Goal: Entertainment & Leisure: Browse casually

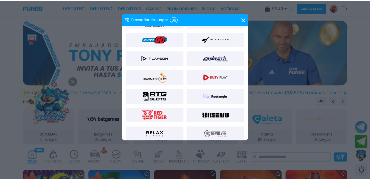
scroll to position [398, 0]
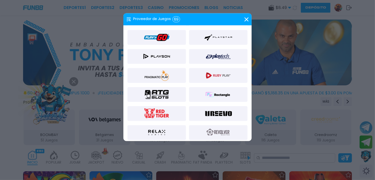
click at [165, 77] on img at bounding box center [157, 75] width 28 height 12
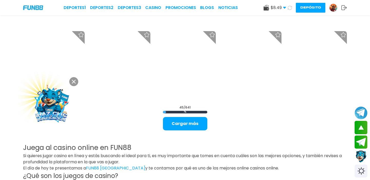
scroll to position [664, 0]
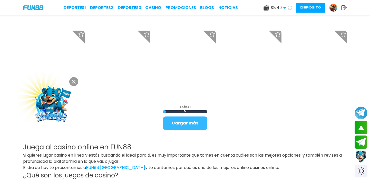
click at [181, 123] on button "Cargar más" at bounding box center [185, 122] width 44 height 13
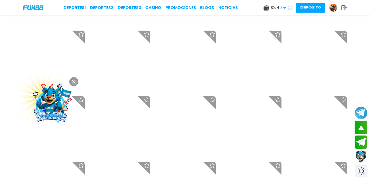
click at [74, 81] on use at bounding box center [74, 82] width 4 height 4
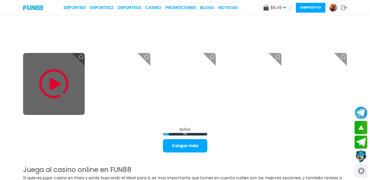
scroll to position [1245, 0]
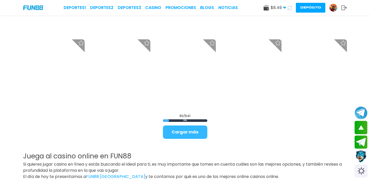
click at [180, 131] on button "Cargar más" at bounding box center [185, 131] width 44 height 13
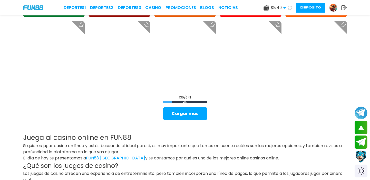
scroll to position [1867, 0]
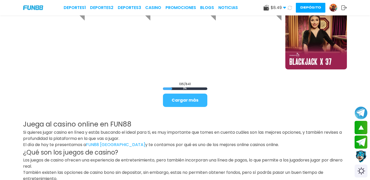
click at [189, 102] on button "Cargar más" at bounding box center [185, 99] width 44 height 13
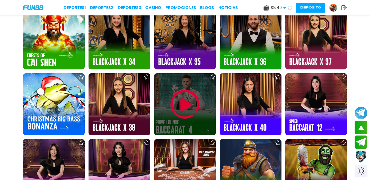
click at [189, 102] on img at bounding box center [185, 104] width 31 height 31
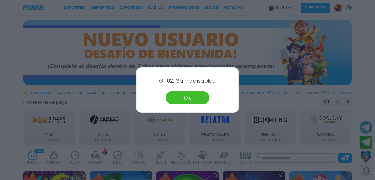
click at [194, 99] on button "Ok" at bounding box center [188, 97] width 44 height 13
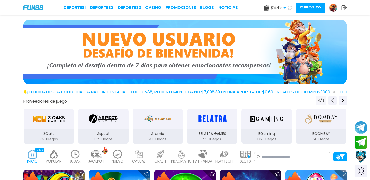
click at [321, 101] on button "MÁS" at bounding box center [321, 100] width 11 height 9
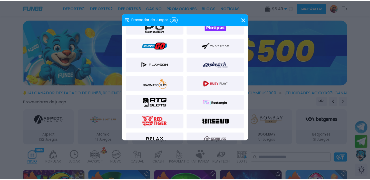
scroll to position [388, 0]
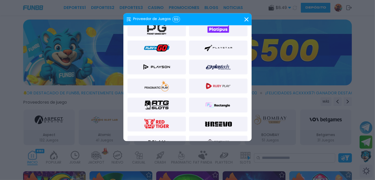
click at [150, 86] on img at bounding box center [157, 86] width 28 height 12
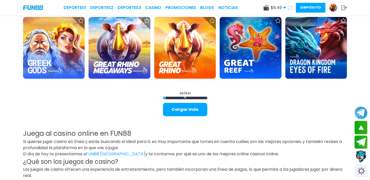
scroll to position [684, 0]
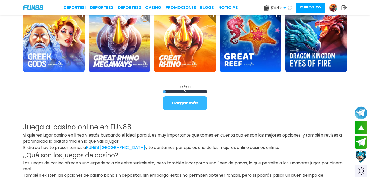
click at [184, 99] on button "Cargar más" at bounding box center [185, 102] width 44 height 13
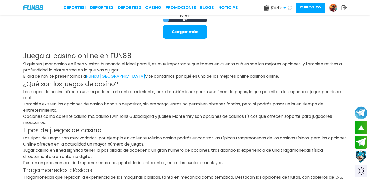
scroll to position [1346, 0]
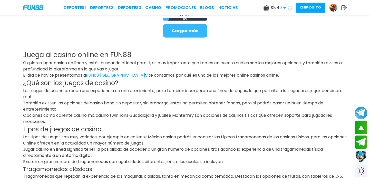
click at [188, 27] on button "Cargar más" at bounding box center [185, 30] width 44 height 13
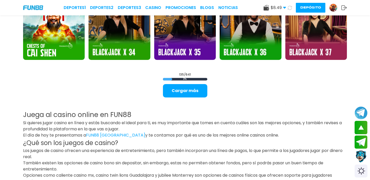
scroll to position [1954, 0]
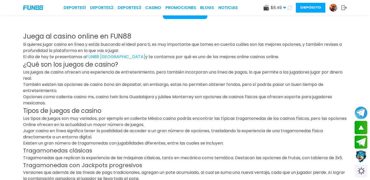
click at [188, 15] on div "Deportes 1 Deportes 2 Deportes 3 CASINO Promociones BLOGS NOTICIAS $ 8.49 Diner…" at bounding box center [185, 7] width 370 height 15
click at [187, 18] on div "135 / 641 21 % Cargar más" at bounding box center [185, 6] width 44 height 25
click at [189, 15] on div "Deportes 1 Deportes 2 Deportes 3 CASINO Promociones BLOGS NOTICIAS $ 8.49 Diner…" at bounding box center [185, 7] width 370 height 15
click at [187, 17] on button "Cargar más" at bounding box center [185, 12] width 44 height 13
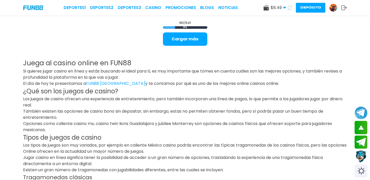
scroll to position [2518, 0]
click at [192, 34] on button "Cargar más" at bounding box center [185, 39] width 44 height 13
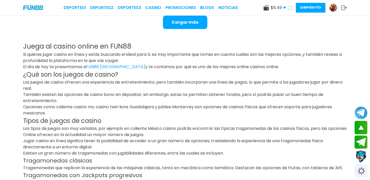
scroll to position [3126, 0]
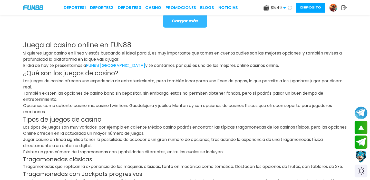
click at [191, 22] on button "Cargar más" at bounding box center [185, 20] width 44 height 13
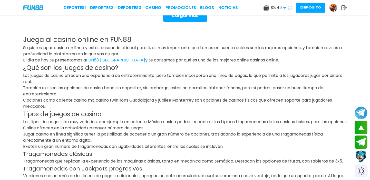
scroll to position [3697, 0]
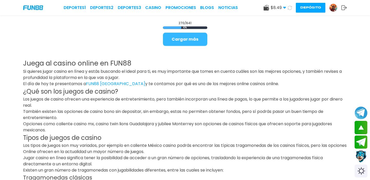
click at [186, 40] on button "Cargar más" at bounding box center [185, 39] width 44 height 13
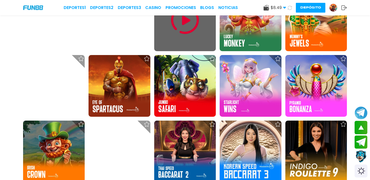
scroll to position [994, 0]
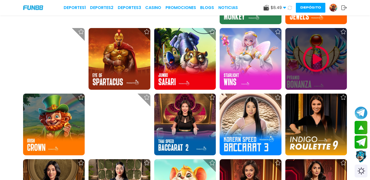
click at [320, 66] on img at bounding box center [316, 58] width 31 height 31
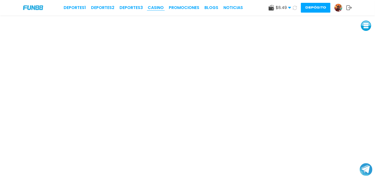
click at [154, 10] on link "CASINO" at bounding box center [156, 8] width 16 height 6
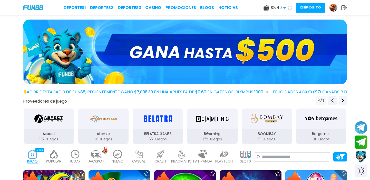
click at [322, 103] on button "MÁS" at bounding box center [321, 100] width 11 height 9
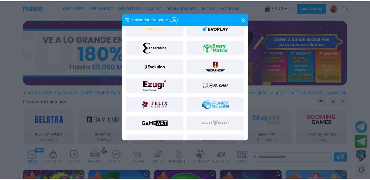
scroll to position [104, 0]
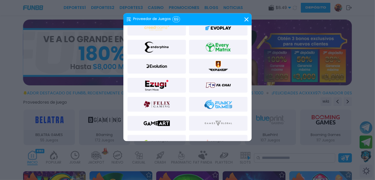
click at [155, 120] on img at bounding box center [157, 123] width 28 height 12
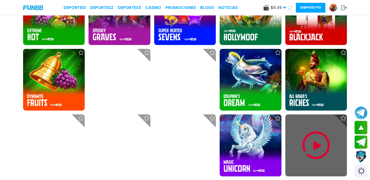
scroll to position [555, 0]
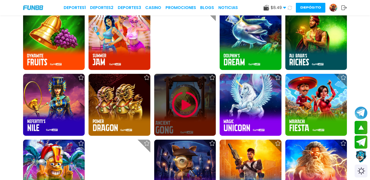
click at [185, 105] on img at bounding box center [185, 104] width 31 height 31
